Goal: Task Accomplishment & Management: Manage account settings

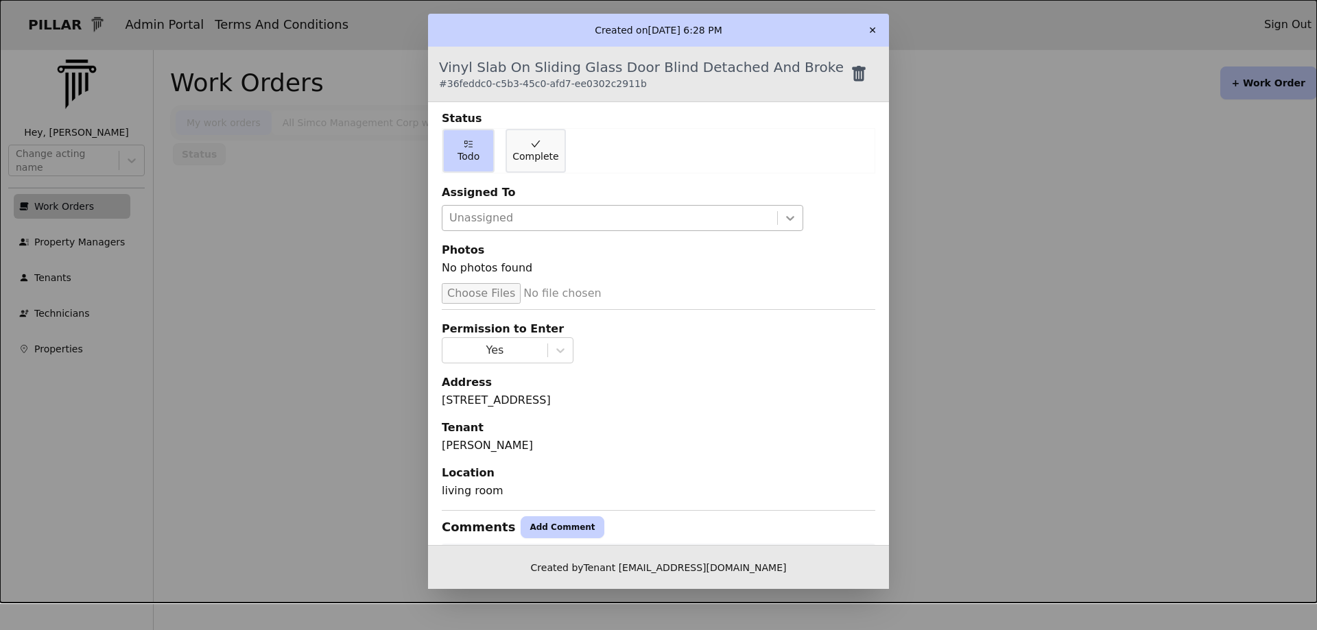
drag, startPoint x: 784, startPoint y: 213, endPoint x: 776, endPoint y: 225, distance: 14.5
click at [783, 217] on icon at bounding box center [790, 218] width 14 height 14
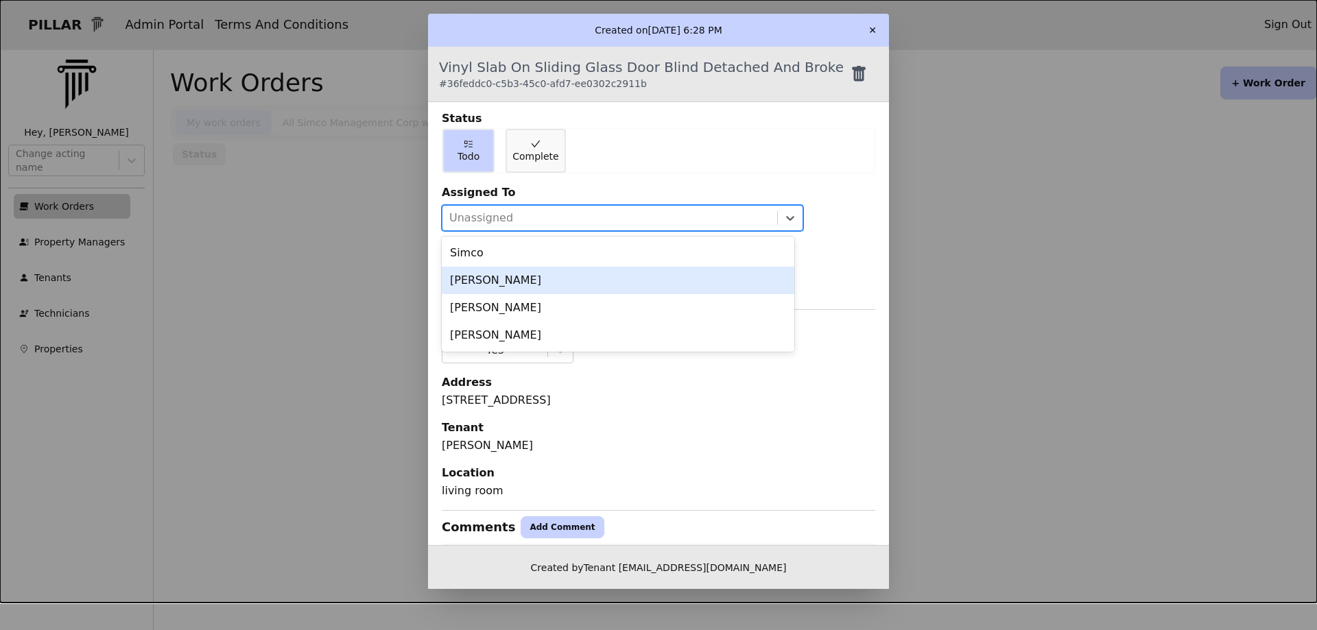
click at [508, 283] on div "[PERSON_NAME]" at bounding box center [618, 280] width 353 height 27
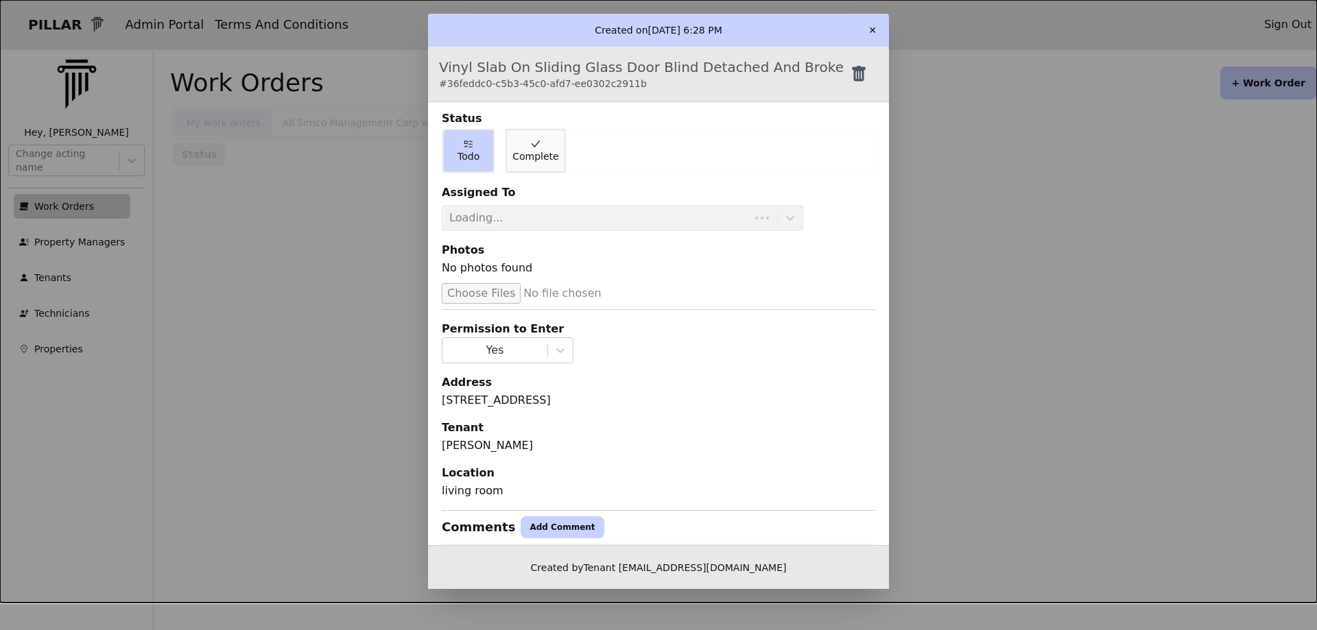
click at [871, 32] on button "✕" at bounding box center [872, 30] width 22 height 22
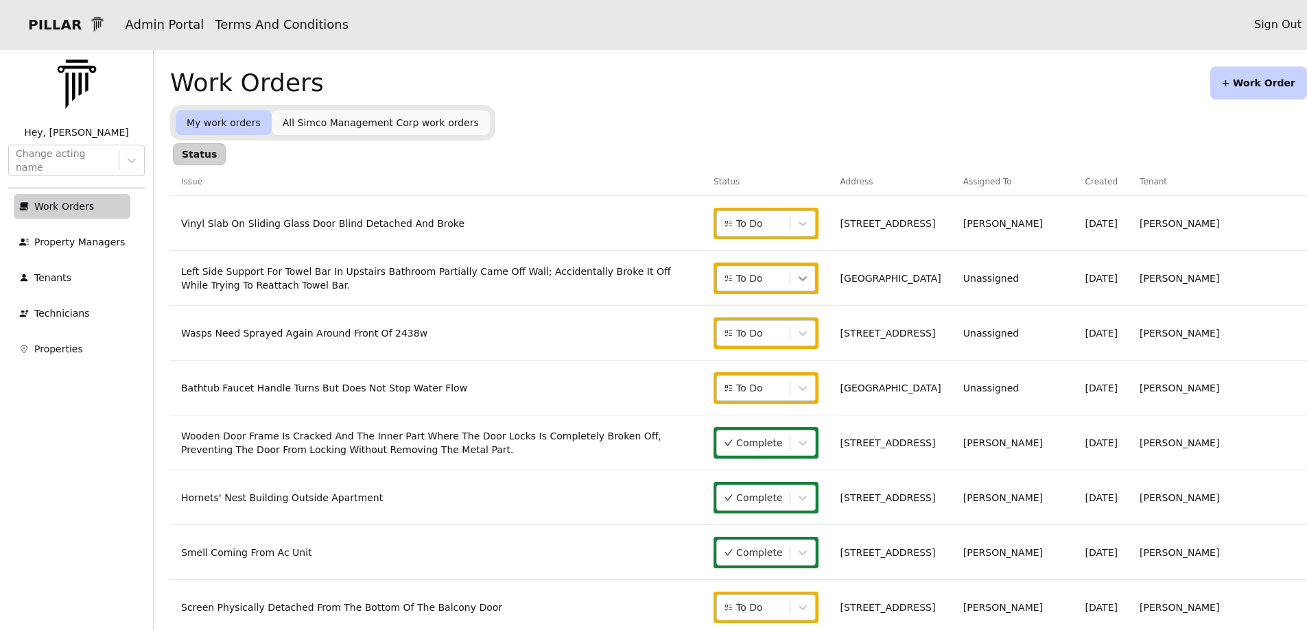
click at [809, 278] on icon at bounding box center [803, 279] width 14 height 14
click at [848, 339] on span "Complete" at bounding box center [844, 337] width 46 height 14
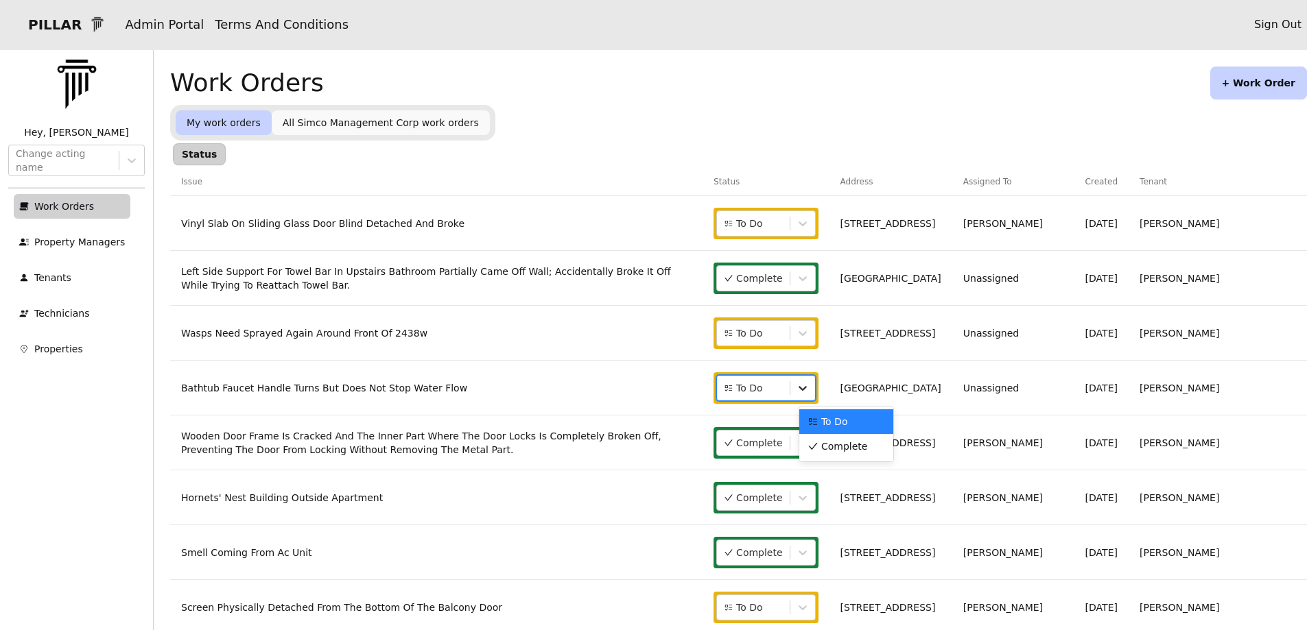
click at [809, 390] on icon at bounding box center [803, 388] width 14 height 14
click at [809, 275] on icon at bounding box center [803, 279] width 14 height 14
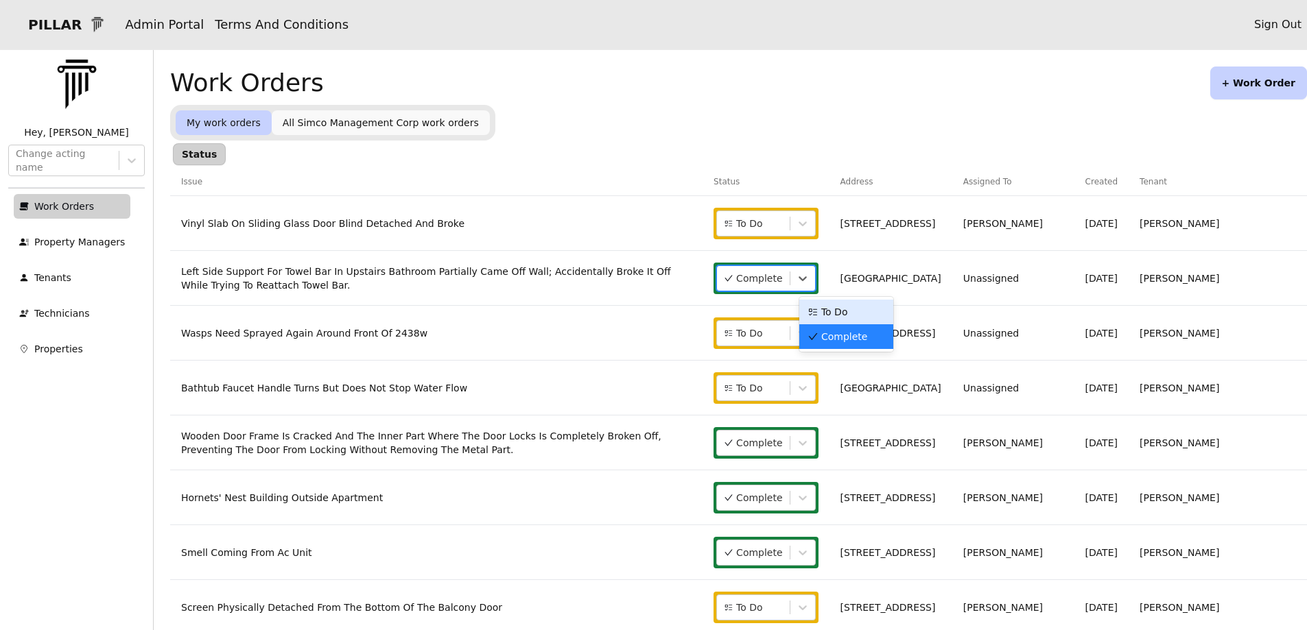
click at [840, 308] on span "To Do" at bounding box center [834, 312] width 27 height 14
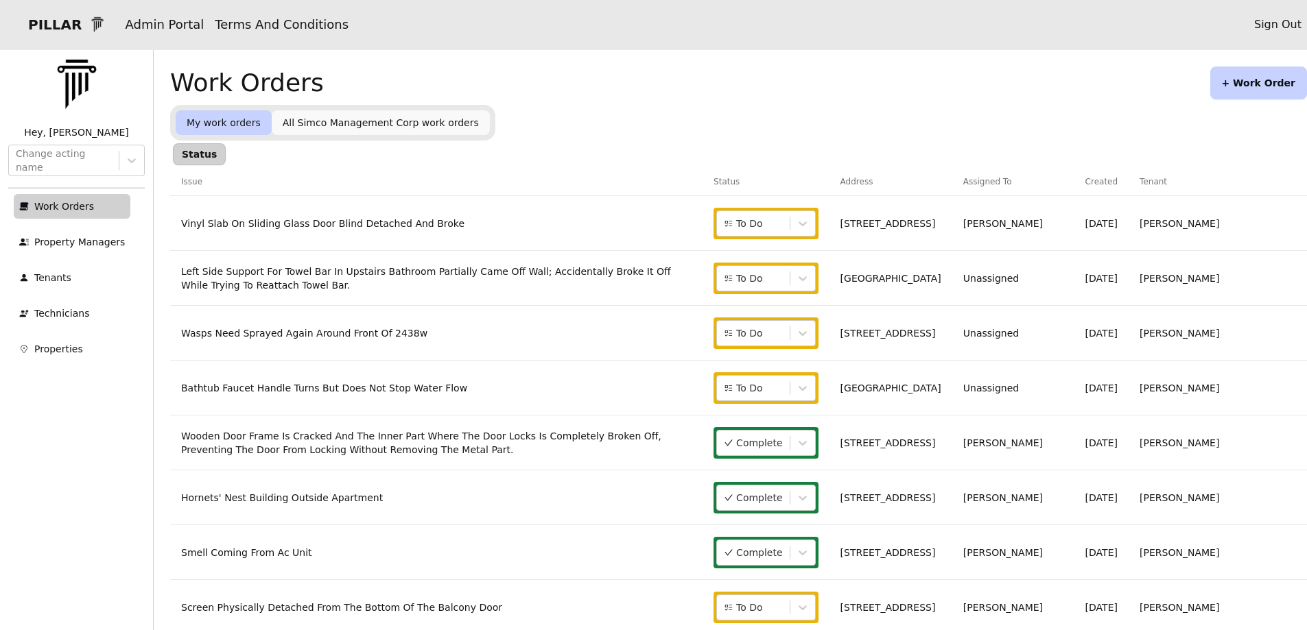
click at [602, 278] on link "Left Side Support For Towel Bar In Upstairs Bathroom Partially Came Off Wall; A…" at bounding box center [426, 278] width 490 height 25
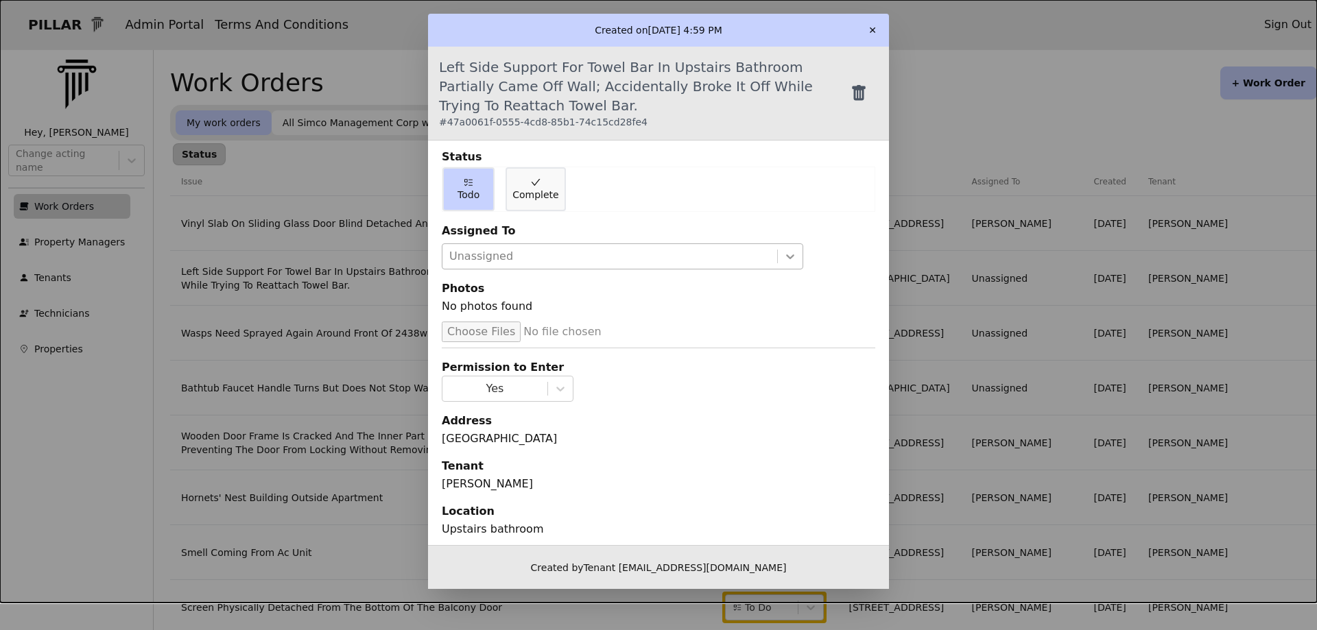
click at [785, 256] on icon at bounding box center [790, 257] width 14 height 14
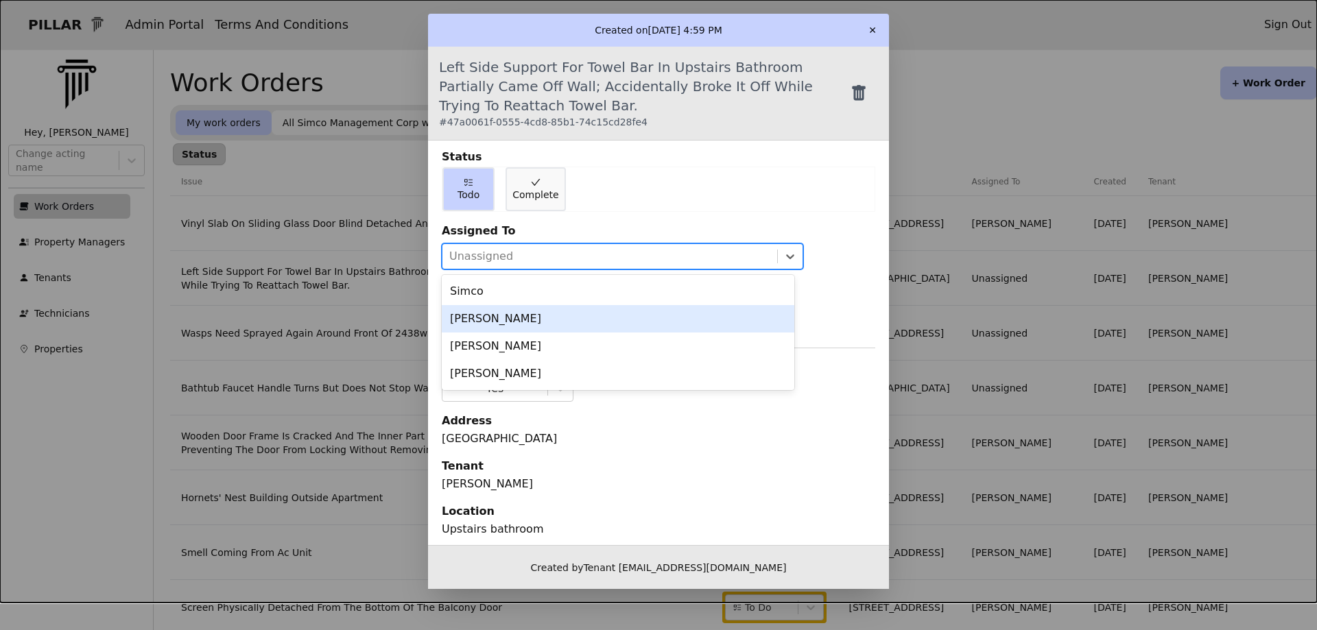
click at [574, 323] on div "[PERSON_NAME]" at bounding box center [618, 318] width 353 height 27
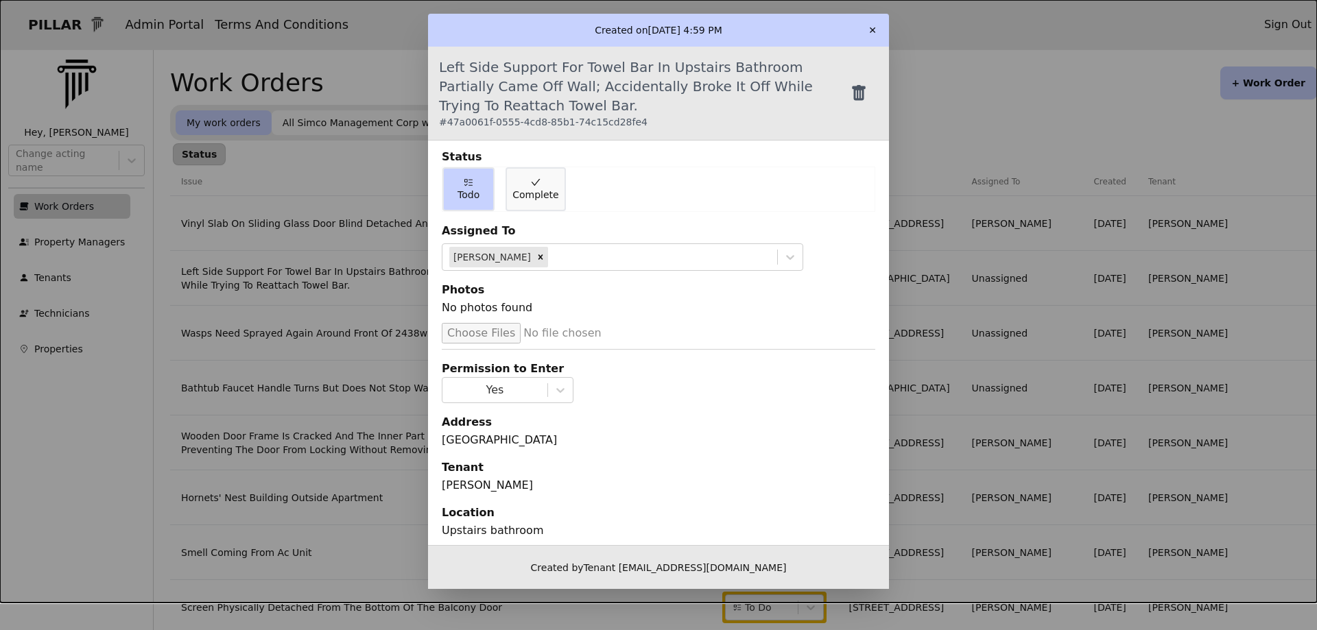
click at [872, 40] on button "✕" at bounding box center [872, 30] width 22 height 22
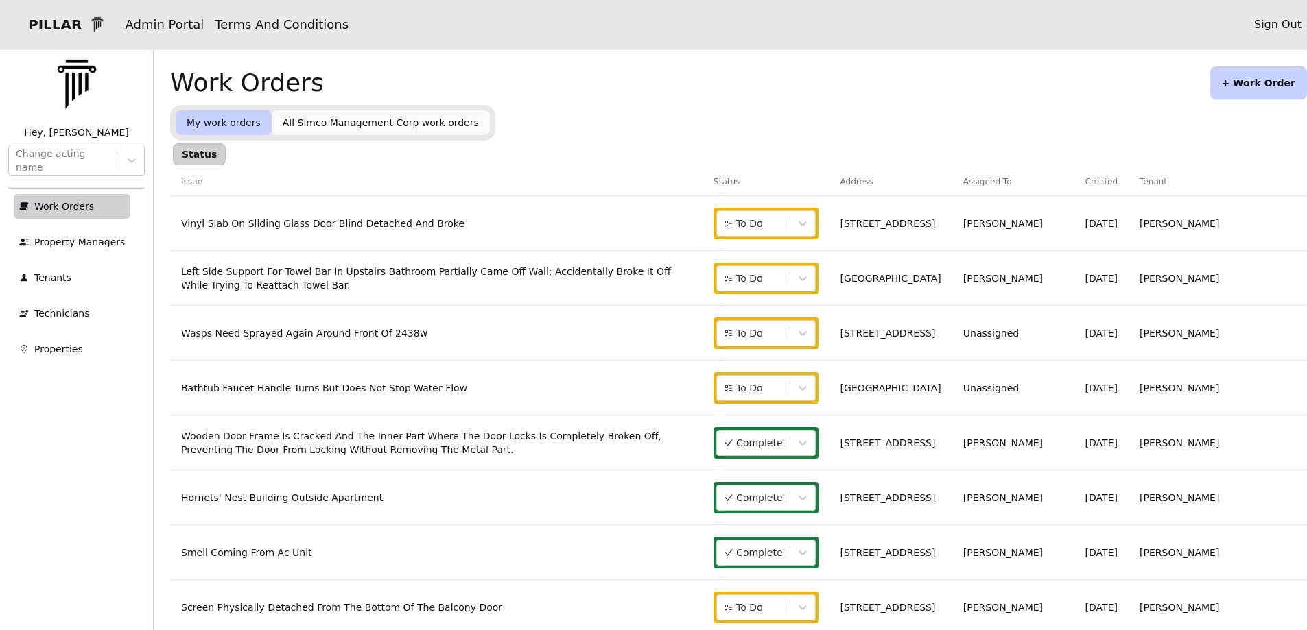
click at [307, 391] on link "Bathtub Faucet Handle Turns But Does Not Stop Water Flow" at bounding box center [324, 388] width 286 height 11
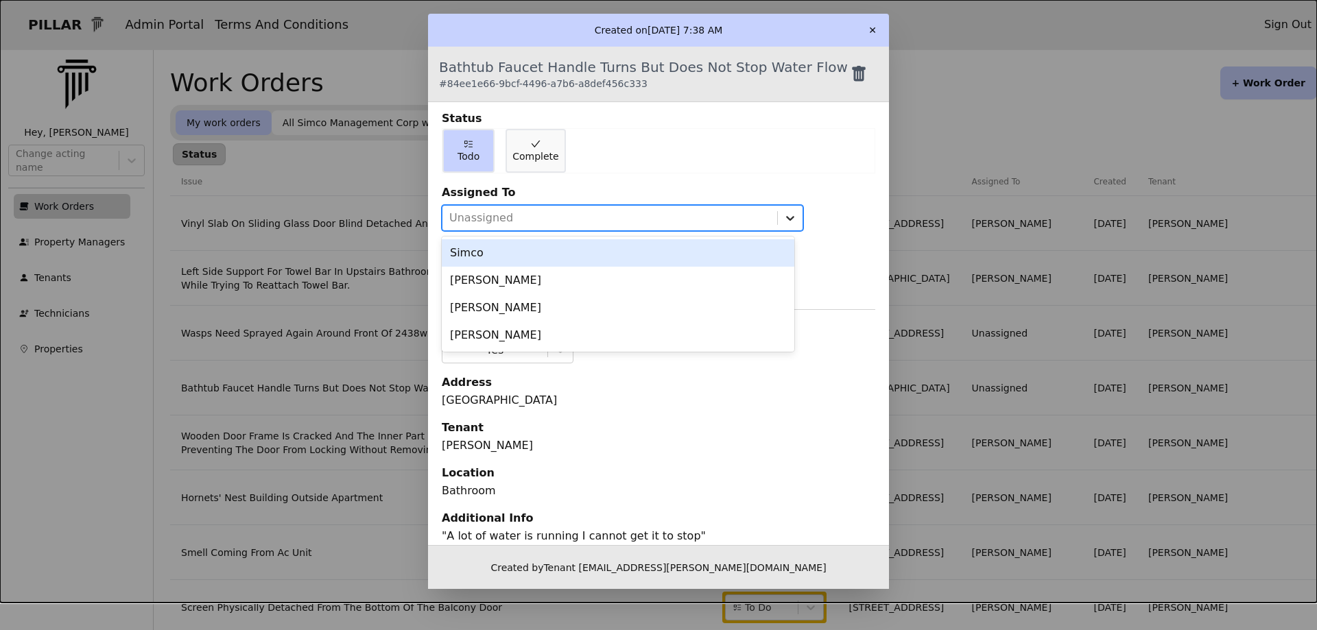
click at [785, 215] on icon at bounding box center [790, 218] width 14 height 14
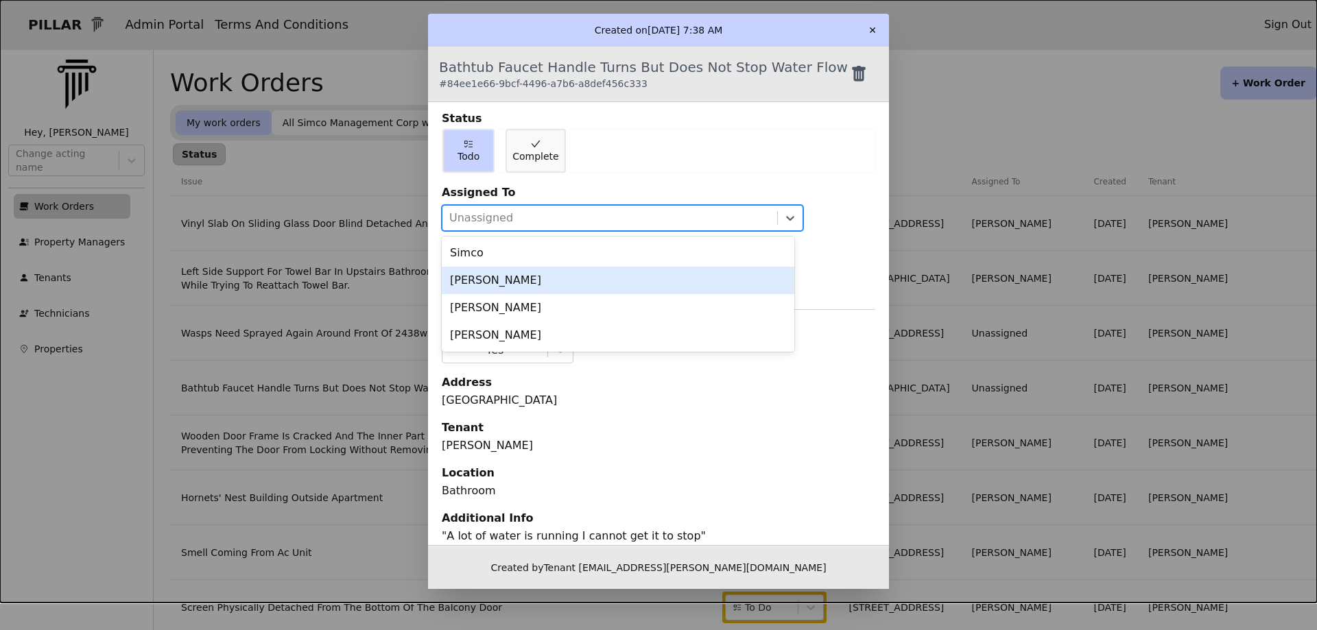
click at [524, 282] on div "[PERSON_NAME]" at bounding box center [618, 280] width 353 height 27
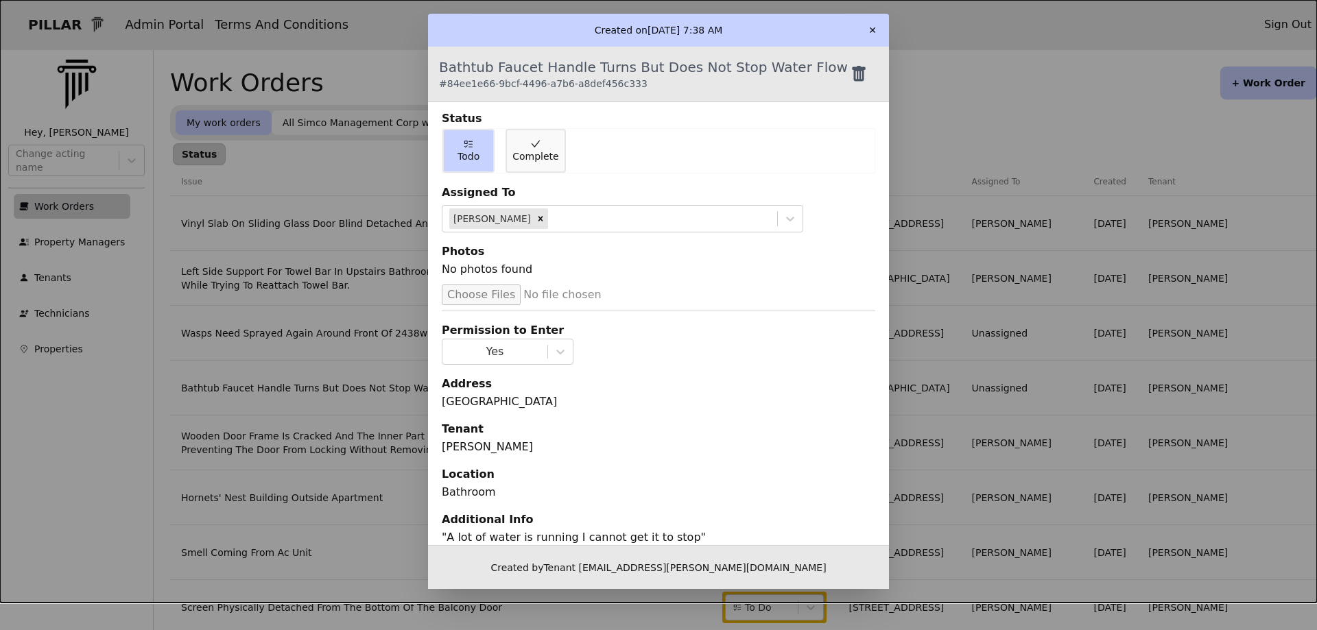
click at [871, 29] on button "✕" at bounding box center [872, 30] width 22 height 22
